Goal: Task Accomplishment & Management: Manage account settings

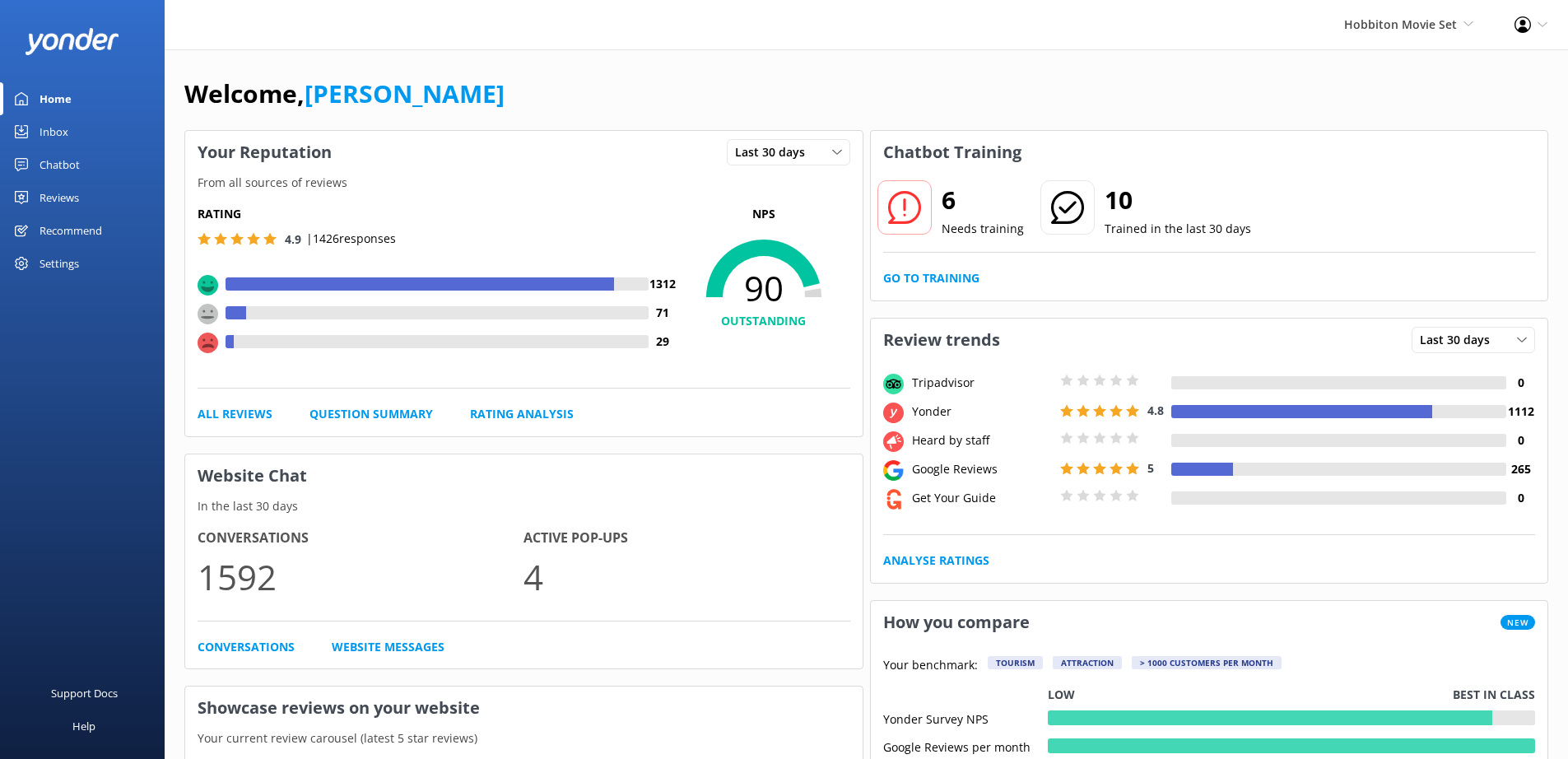
click at [64, 257] on div "Settings" at bounding box center [59, 263] width 40 height 33
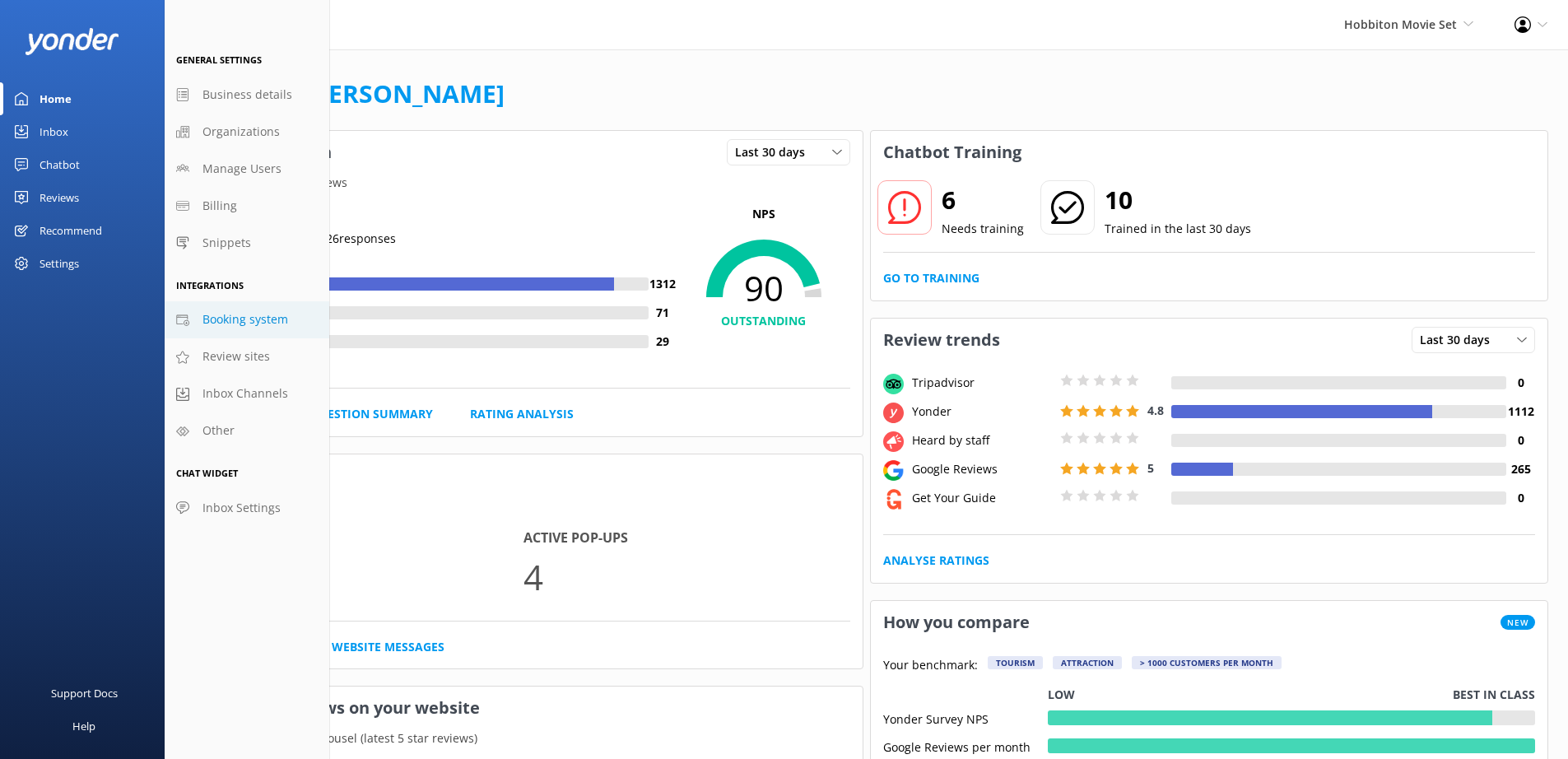
click at [273, 326] on span "Booking system" at bounding box center [245, 320] width 85 height 18
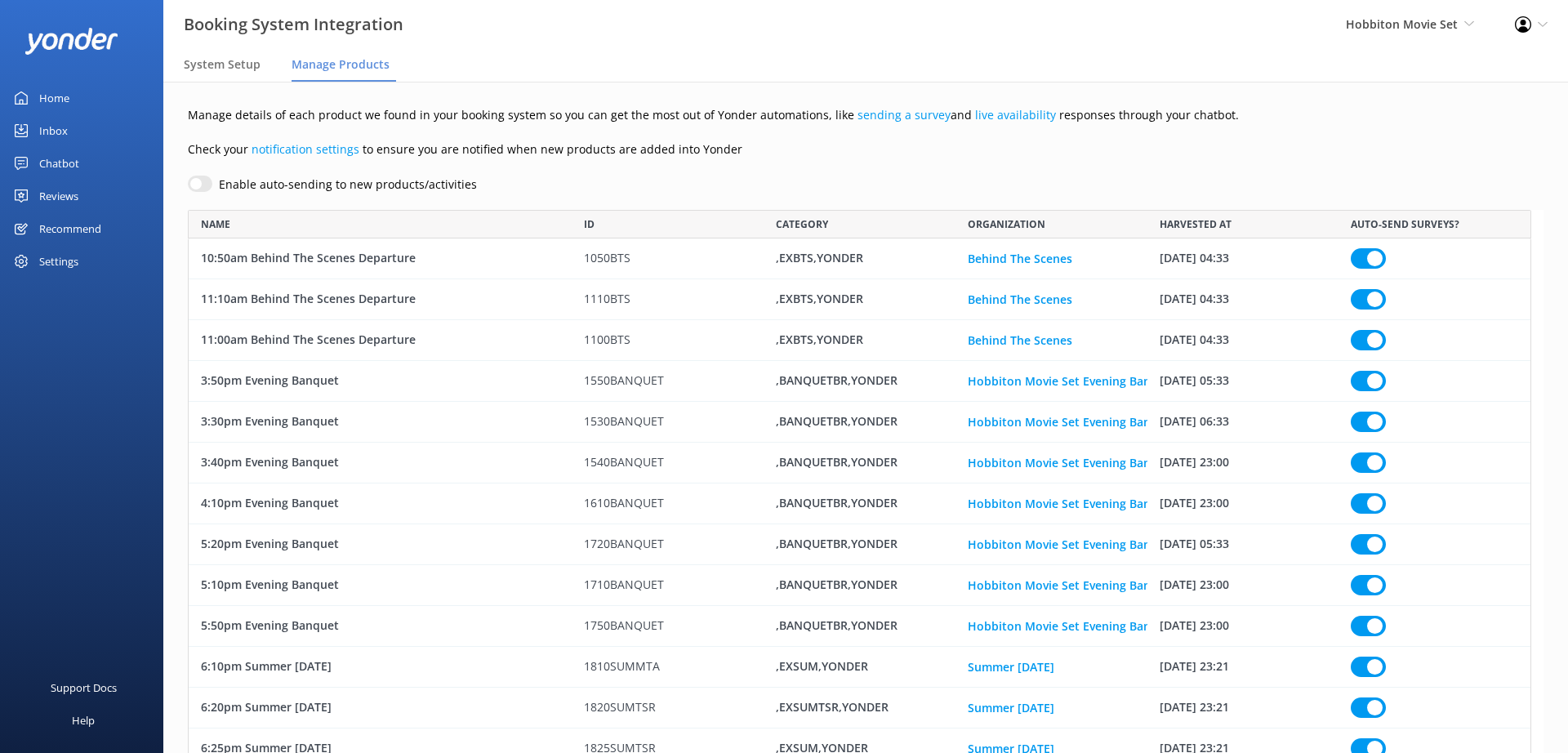
scroll to position [11536, 1331]
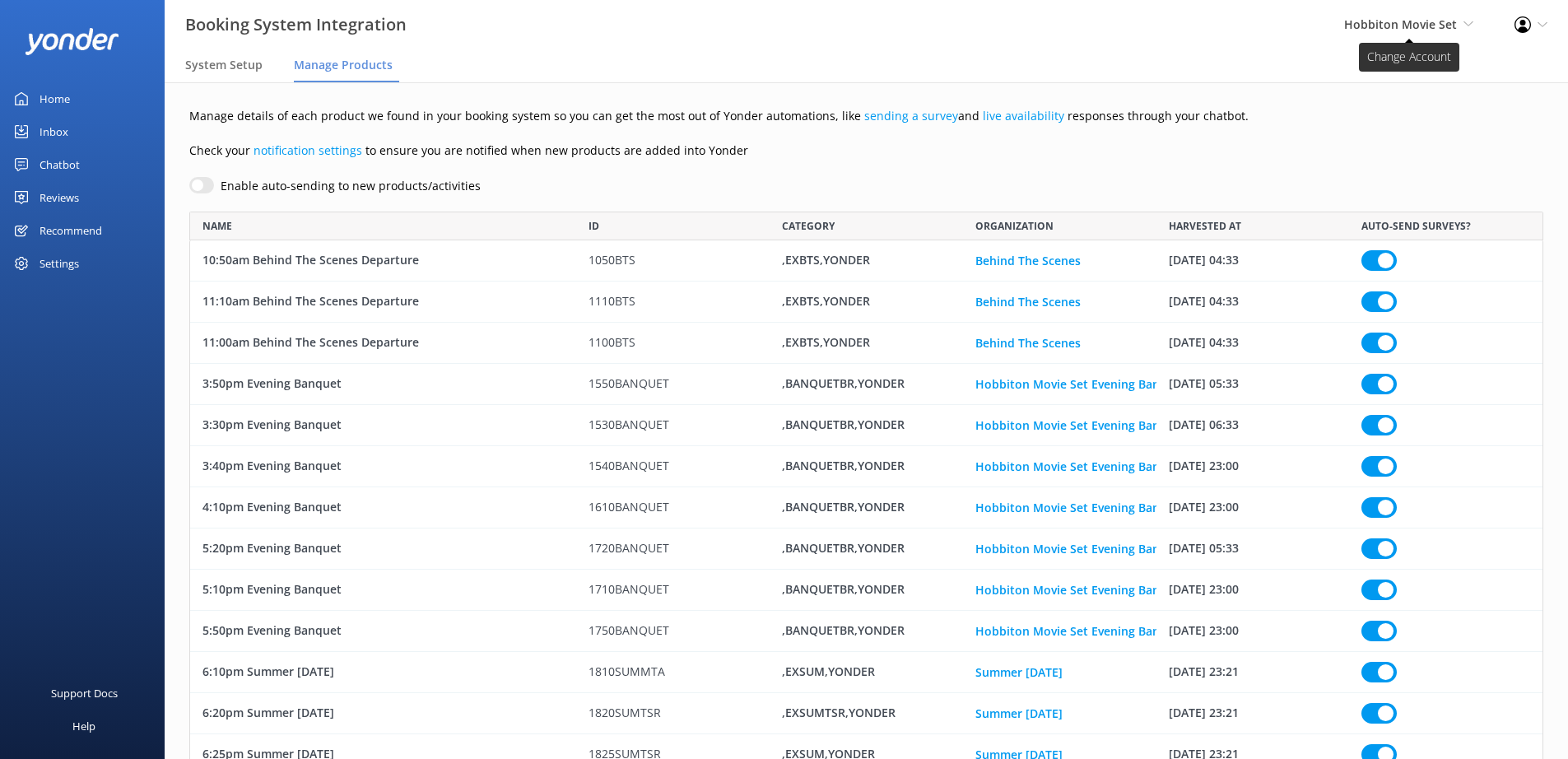
click at [1449, 22] on span "Hobbiton Movie Set" at bounding box center [1400, 25] width 113 height 16
click at [1391, 154] on link "Chipper's Adventure Co." at bounding box center [1413, 164] width 165 height 40
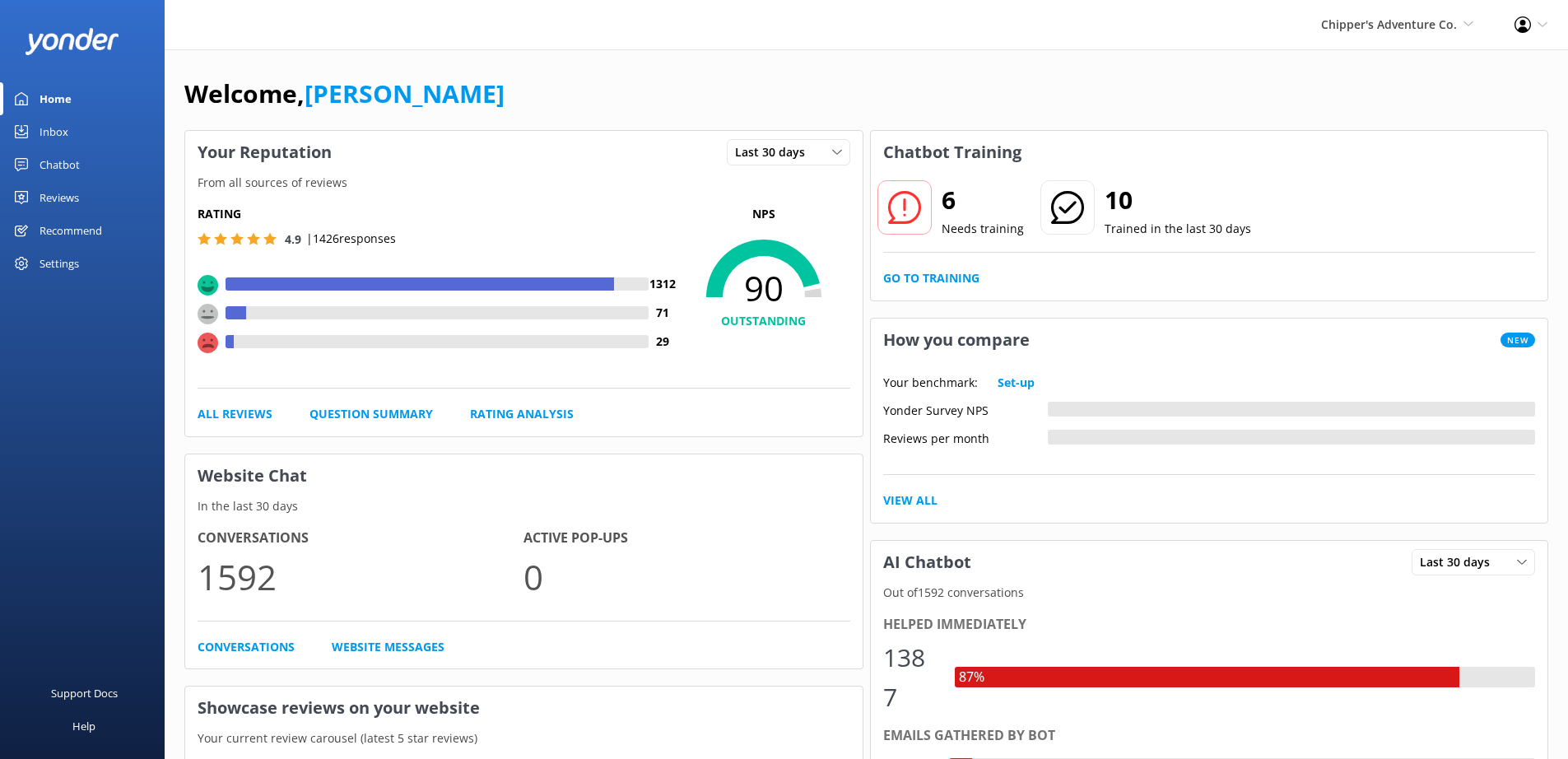
click at [84, 268] on div "Settings" at bounding box center [83, 263] width 165 height 33
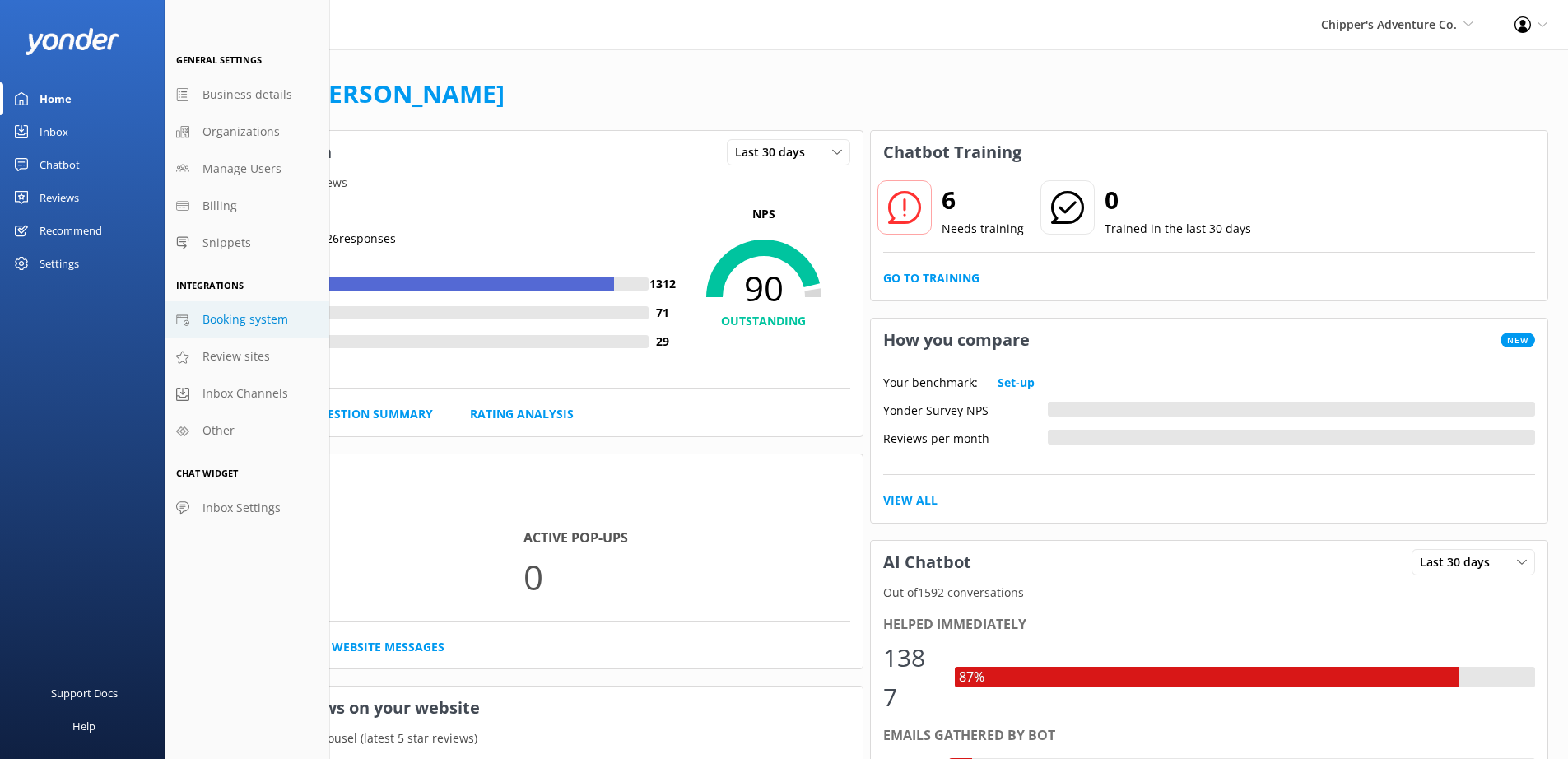
click at [233, 328] on span "Booking system" at bounding box center [245, 320] width 85 height 18
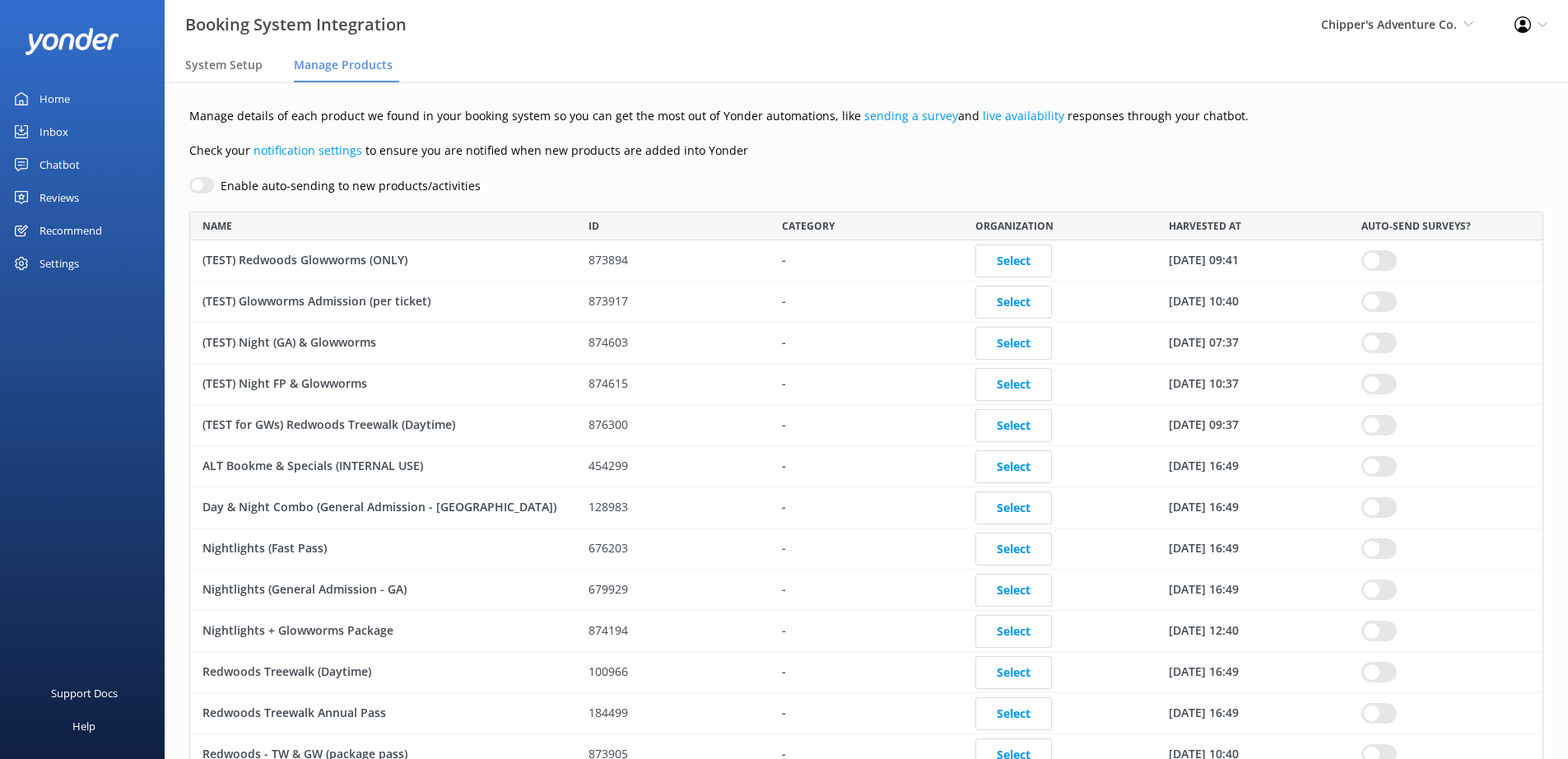
scroll to position [800, 1342]
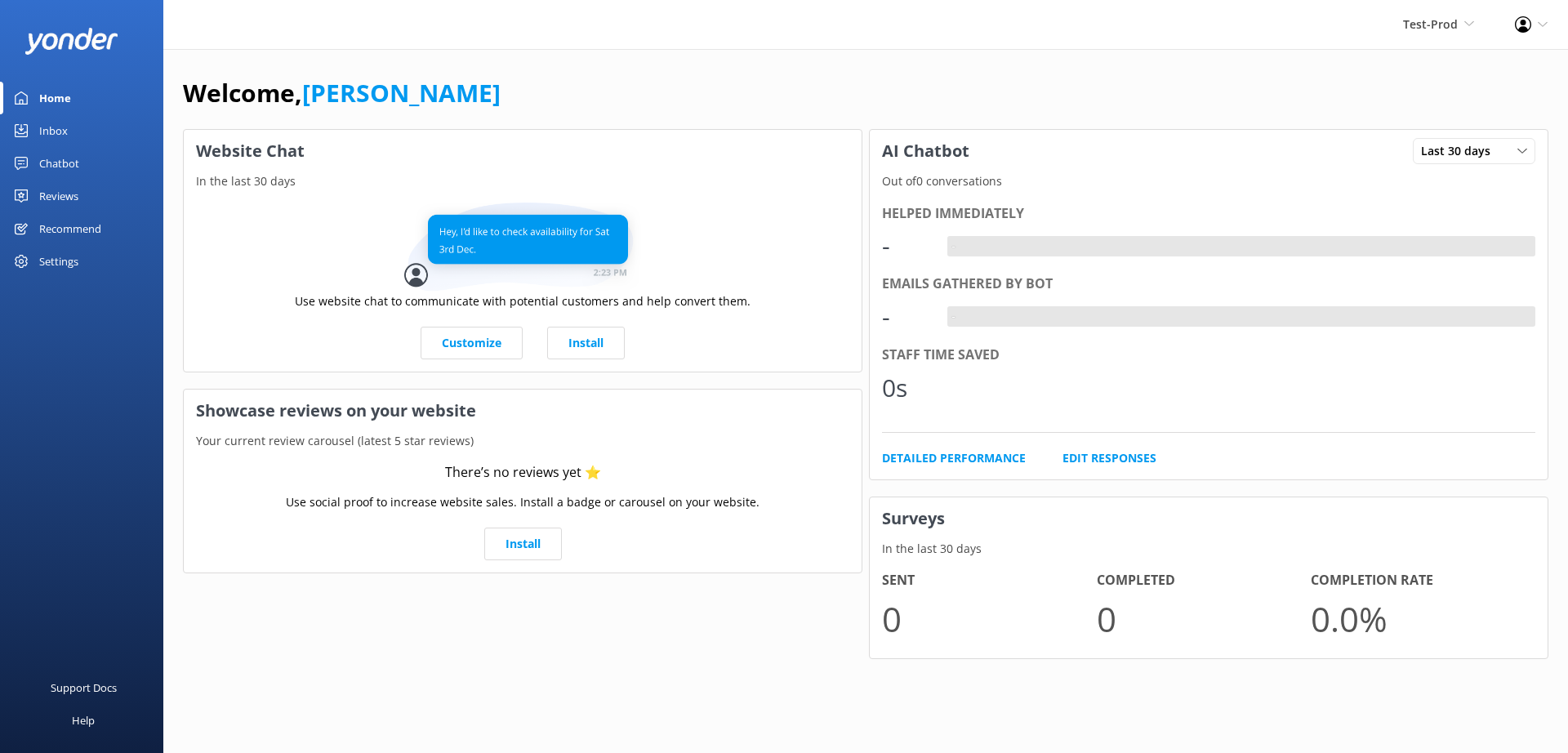
click at [67, 266] on div "Settings" at bounding box center [59, 261] width 40 height 33
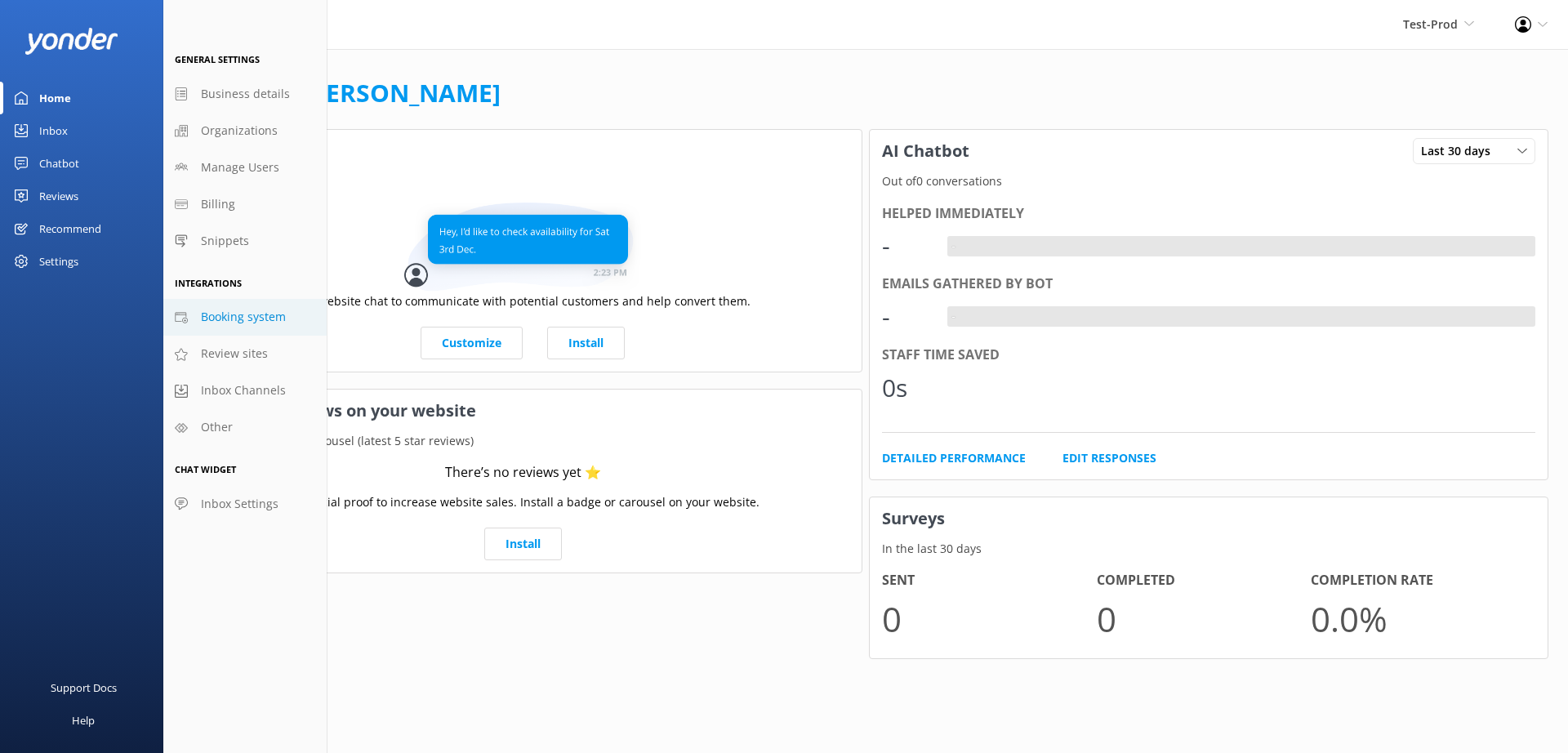
click at [220, 308] on span "Booking system" at bounding box center [243, 317] width 85 height 18
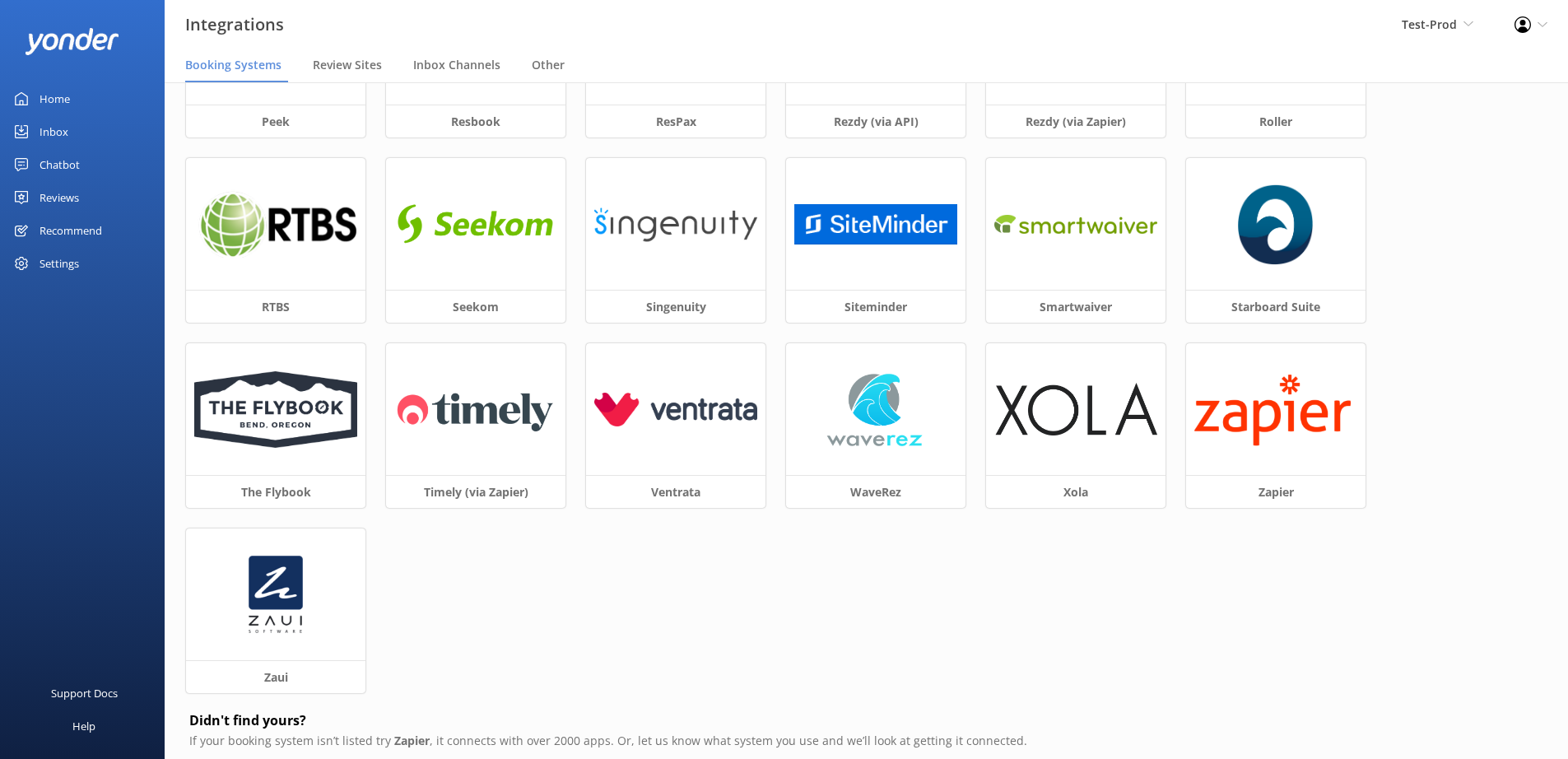
scroll to position [395, 0]
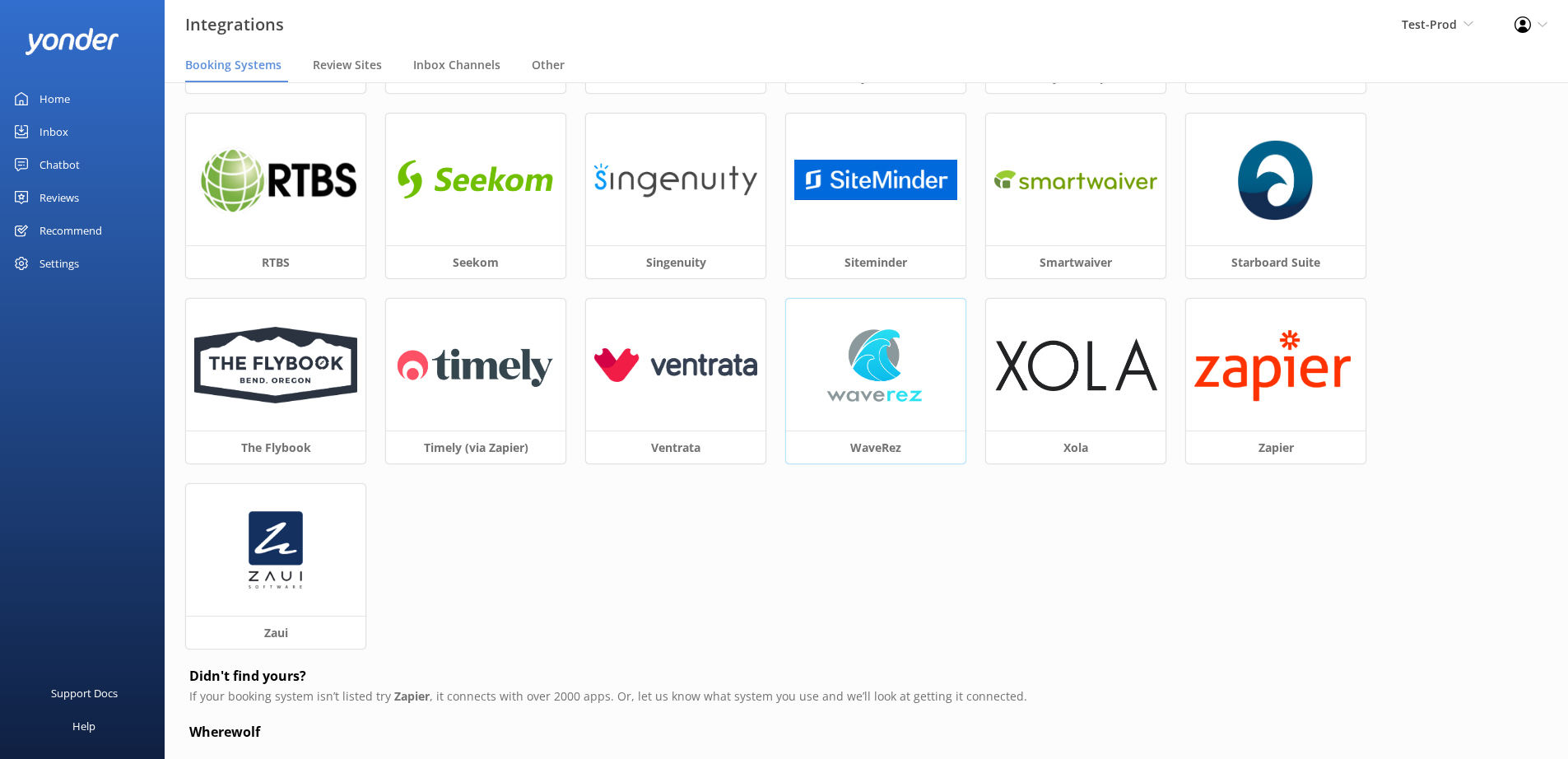
click at [871, 374] on img at bounding box center [876, 365] width 125 height 83
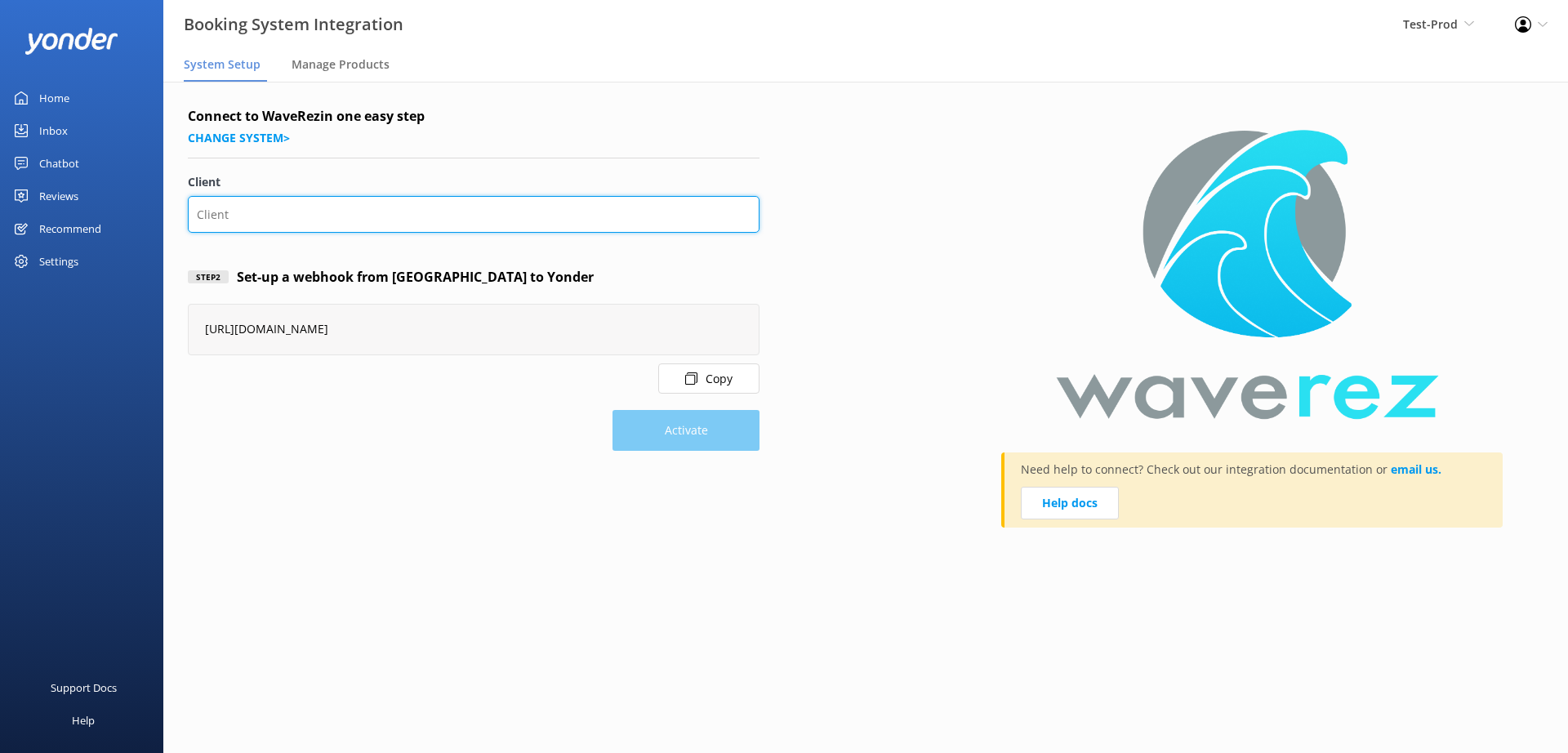
click at [504, 215] on input "Client" at bounding box center [473, 215] width 571 height 37
type input "101"
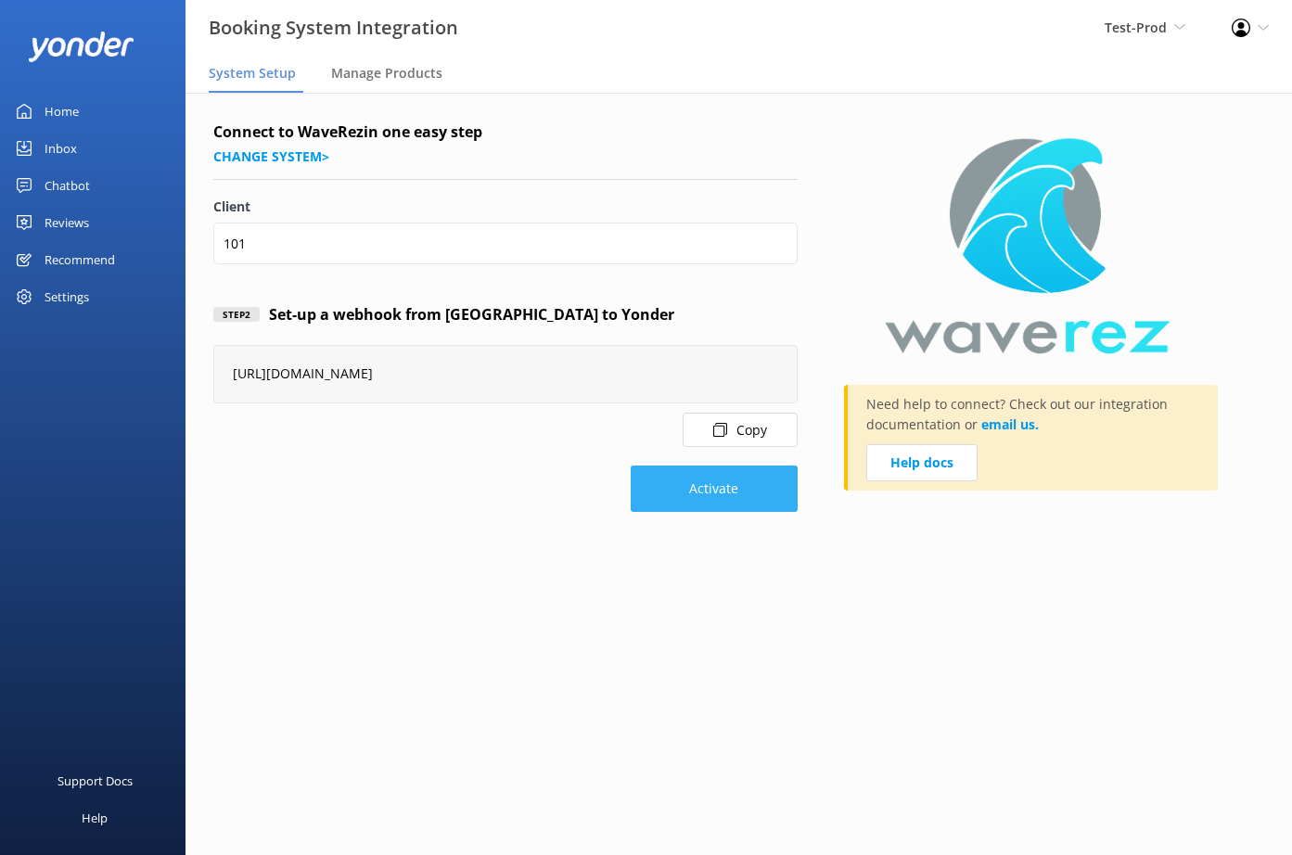
click at [750, 494] on button "Activate" at bounding box center [714, 489] width 167 height 46
click at [734, 426] on button "Copy" at bounding box center [740, 430] width 115 height 34
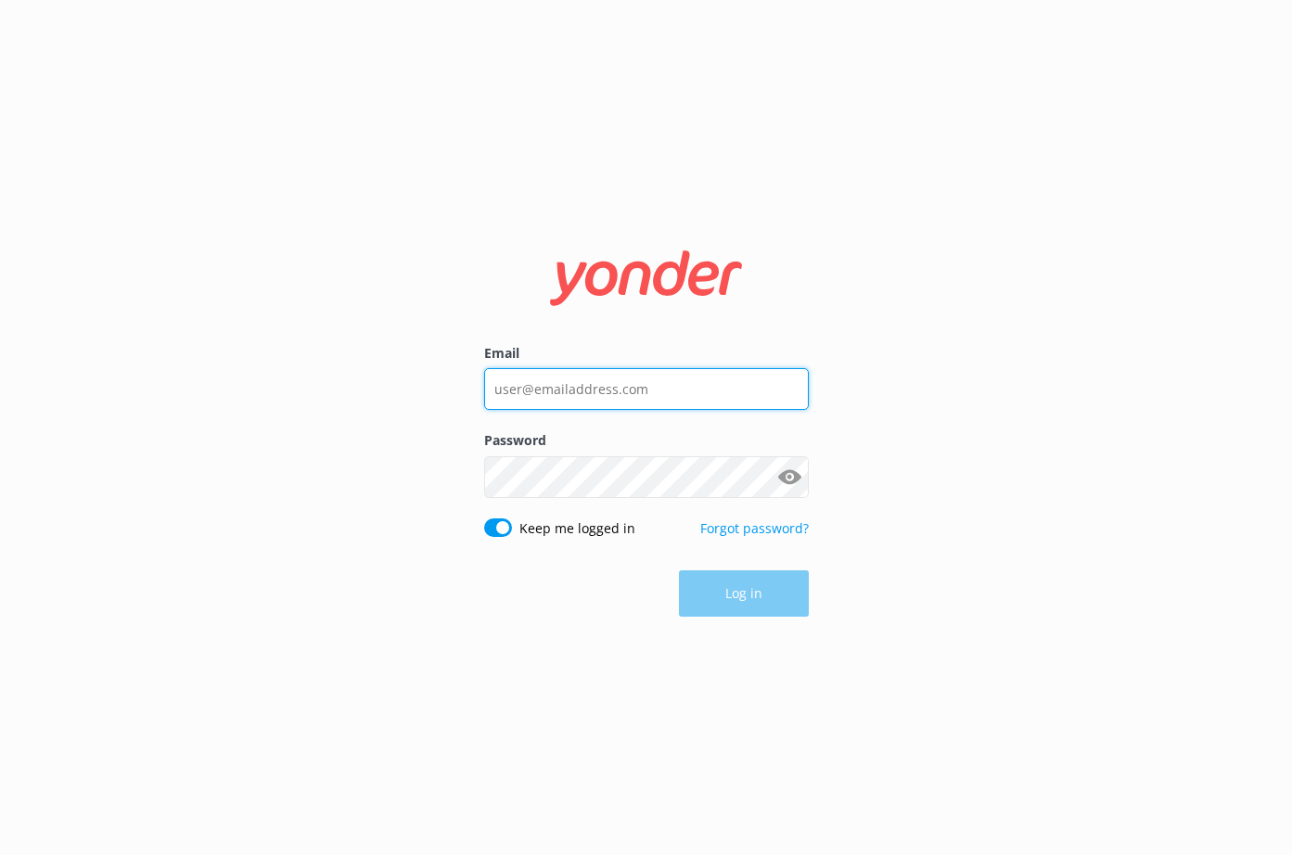
type input "andrew@tomis.tech"
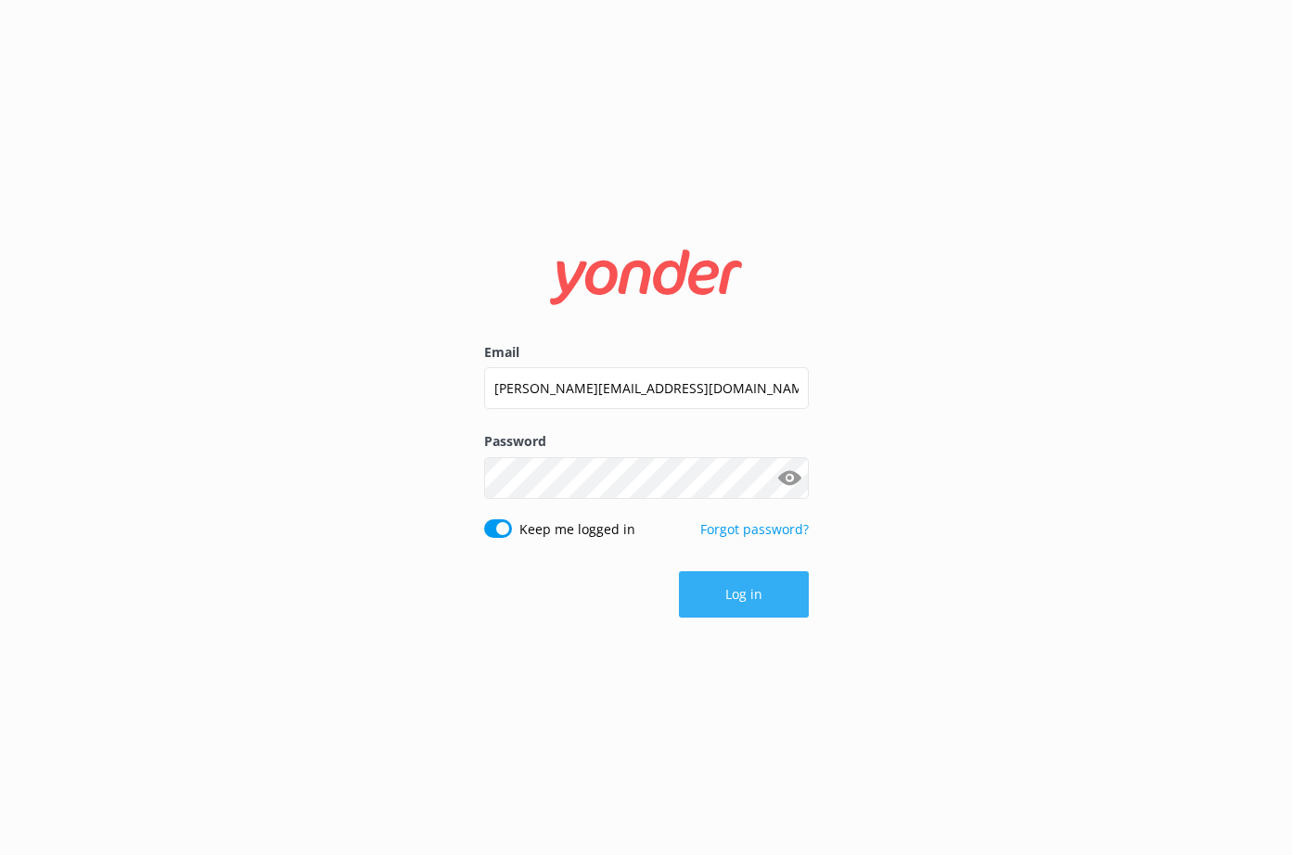
click at [769, 601] on button "Log in" at bounding box center [744, 594] width 130 height 46
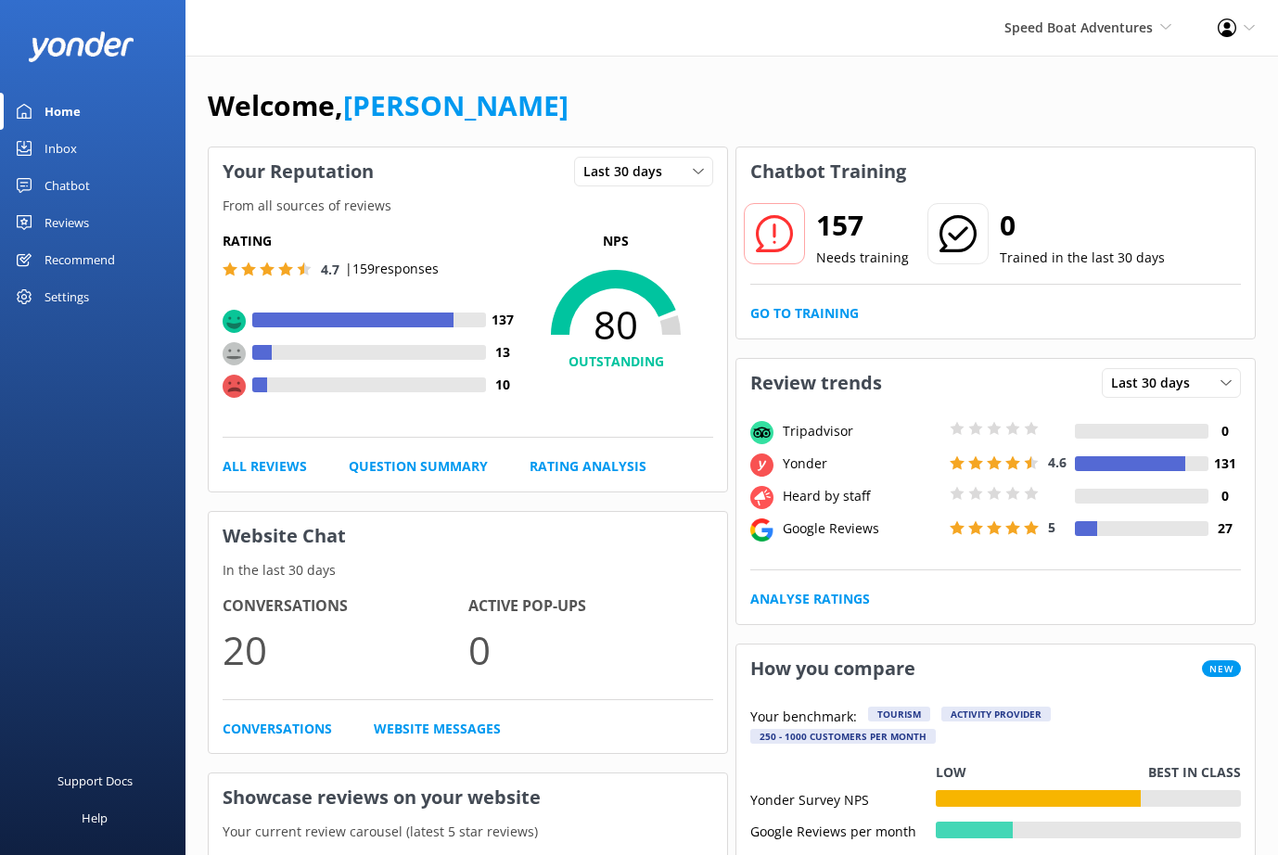
click at [64, 303] on div "Settings" at bounding box center [67, 296] width 45 height 37
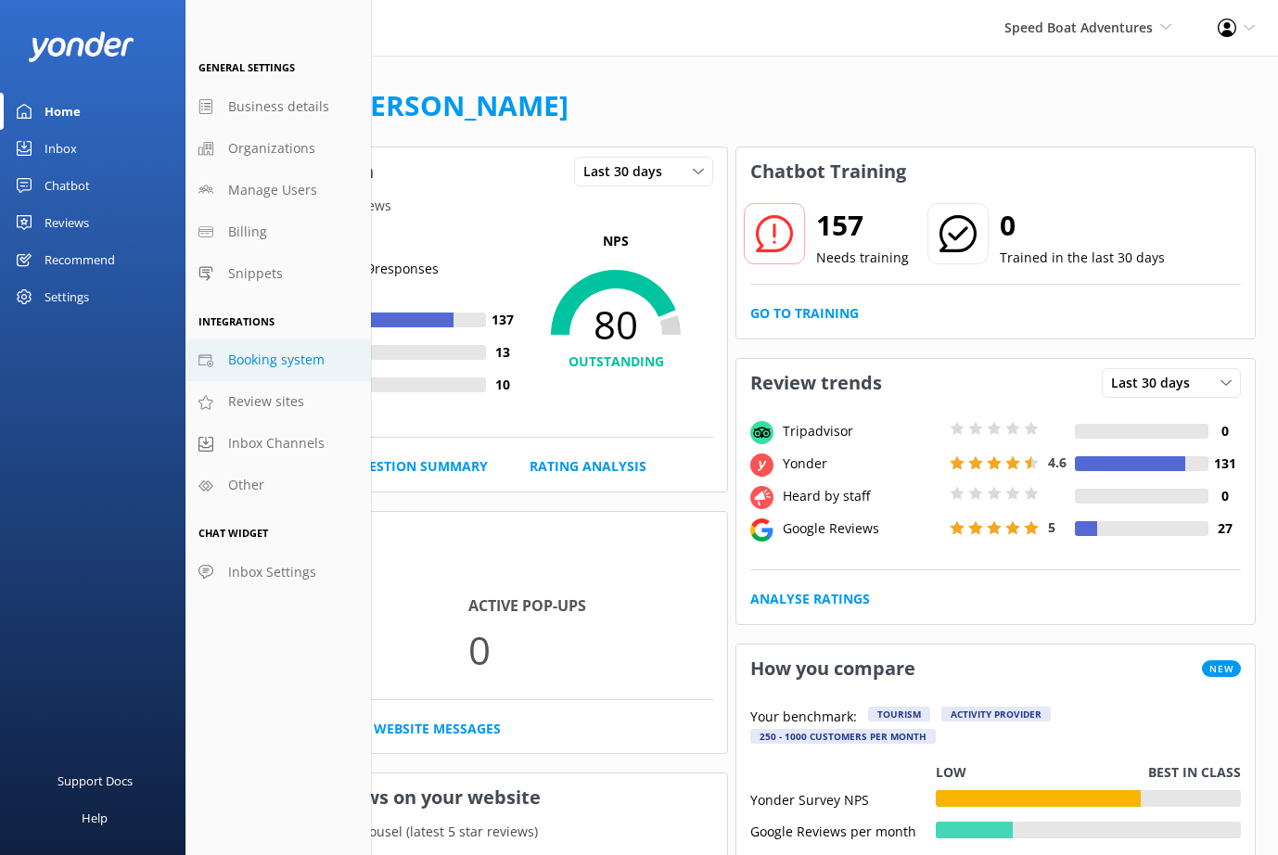
click at [249, 358] on span "Booking system" at bounding box center [276, 360] width 96 height 20
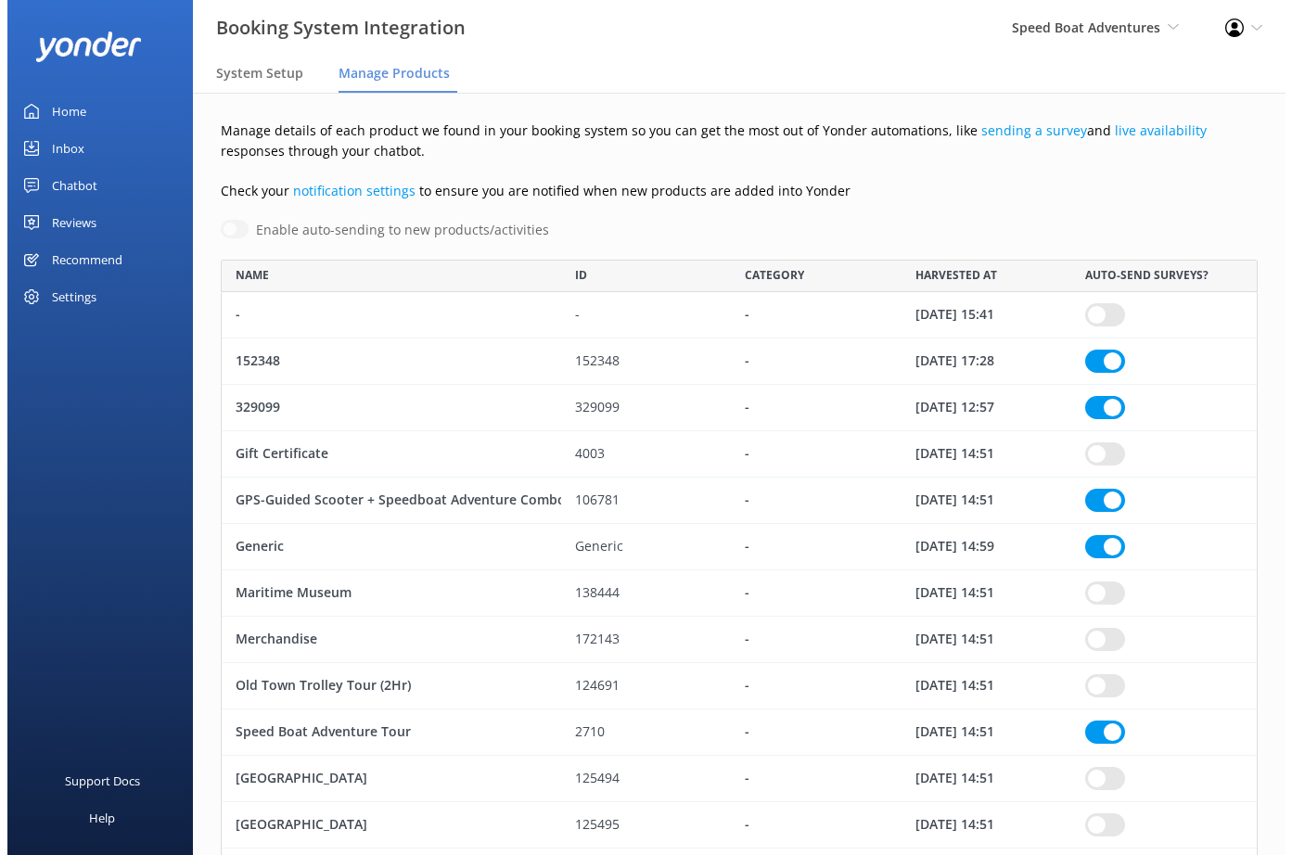
scroll to position [622, 1023]
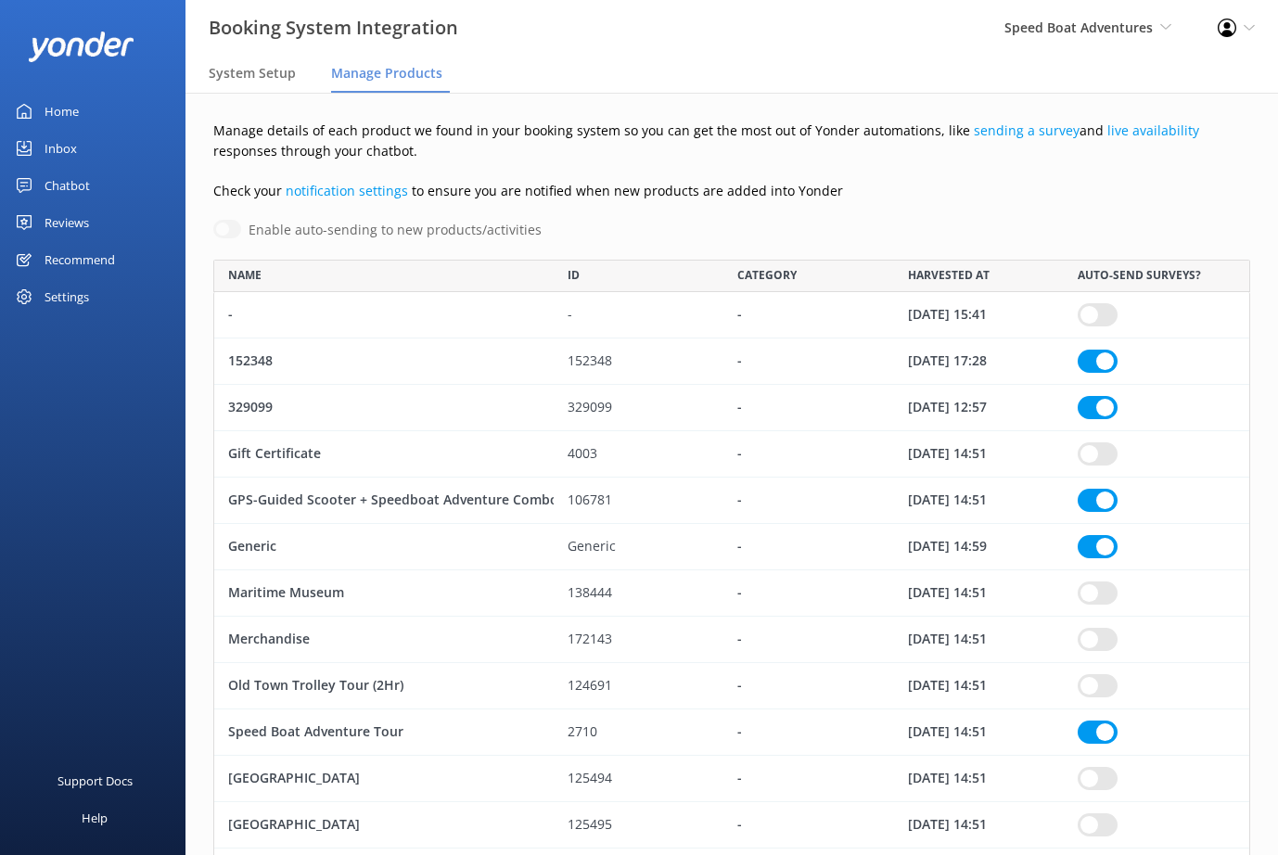
checkbox input "true"
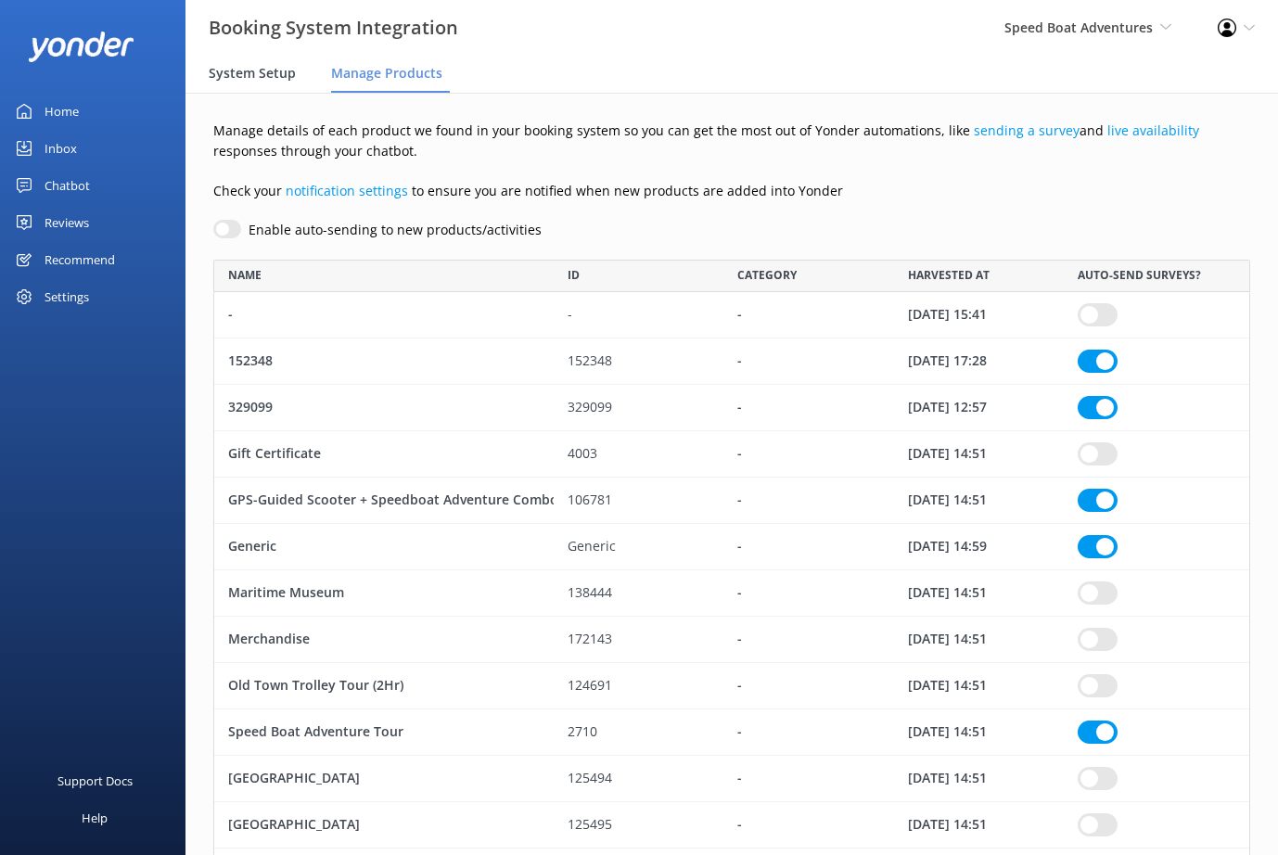
click at [243, 63] on div "System Setup" at bounding box center [256, 74] width 95 height 37
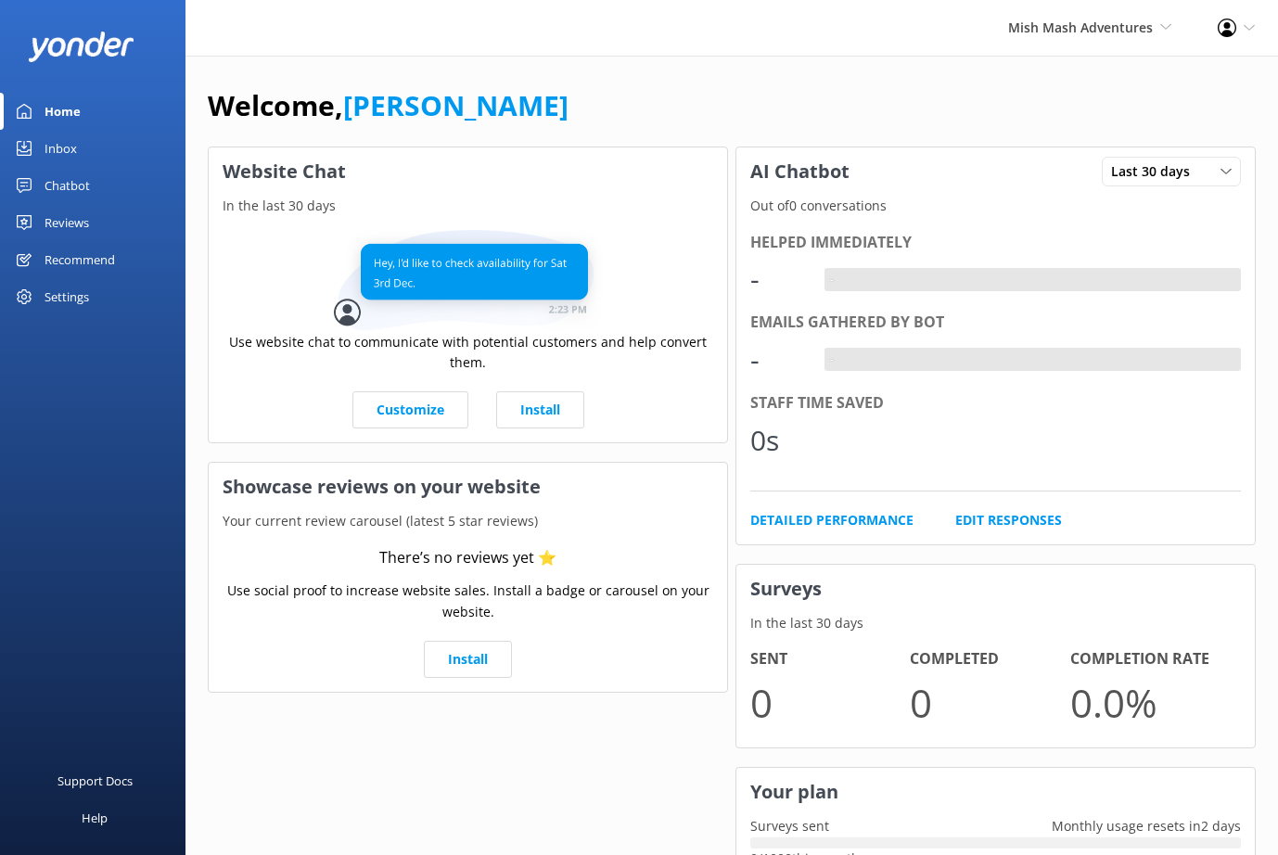
click at [80, 297] on div "Settings" at bounding box center [67, 296] width 45 height 37
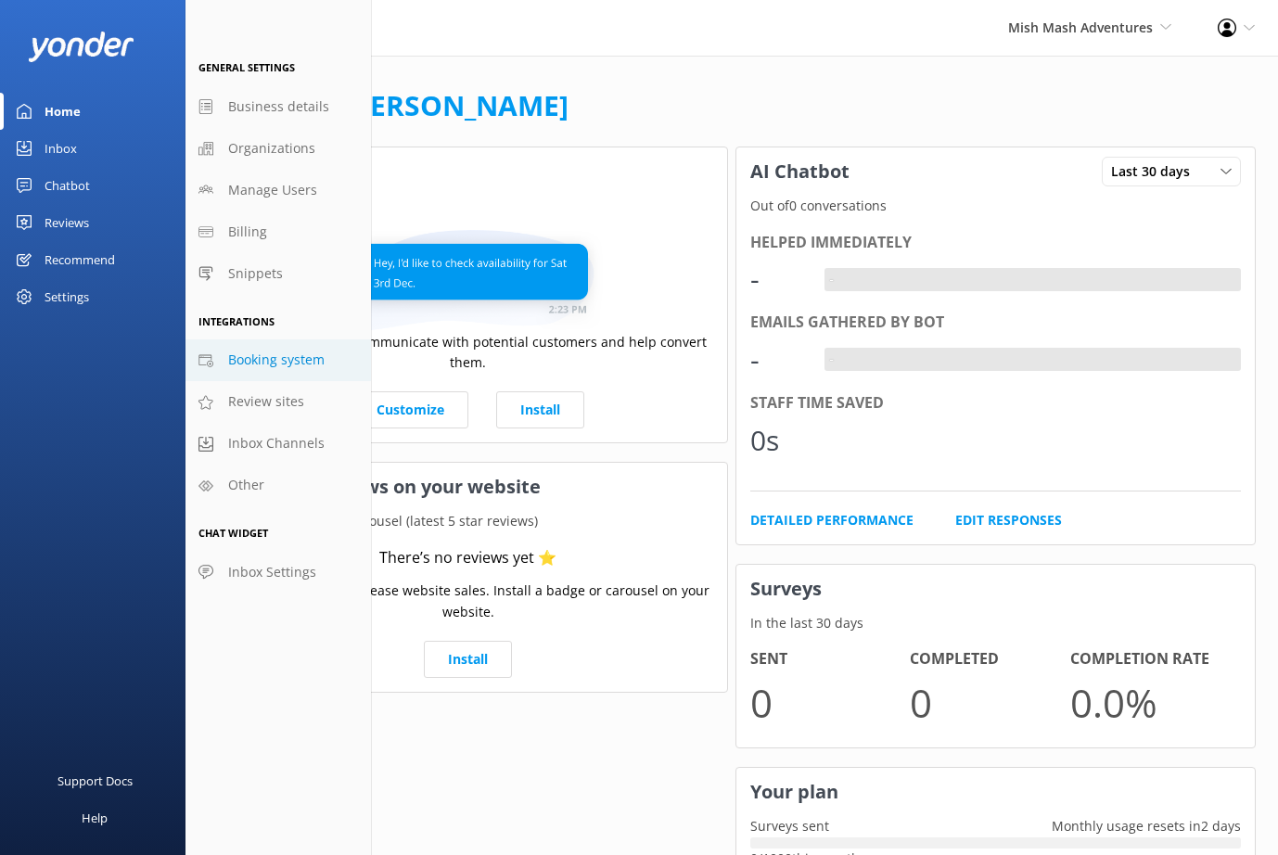
click at [293, 353] on span "Booking system" at bounding box center [276, 360] width 96 height 20
